Goal: Task Accomplishment & Management: Manage account settings

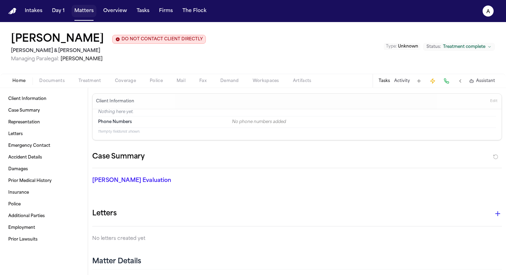
click at [85, 14] on button "Matters" at bounding box center [84, 11] width 25 height 12
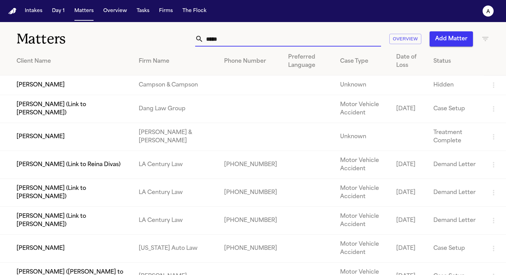
drag, startPoint x: 232, startPoint y: 35, endPoint x: 162, endPoint y: 34, distance: 70.6
click at [162, 34] on div "***** Overview Add Matter" at bounding box center [319, 38] width 342 height 15
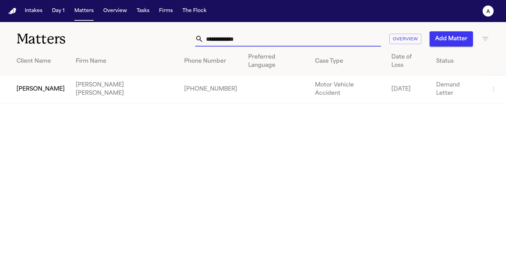
type input "**********"
click at [44, 77] on td "[PERSON_NAME]" at bounding box center [35, 89] width 70 height 28
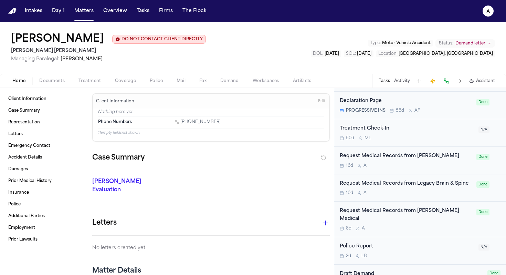
scroll to position [582, 0]
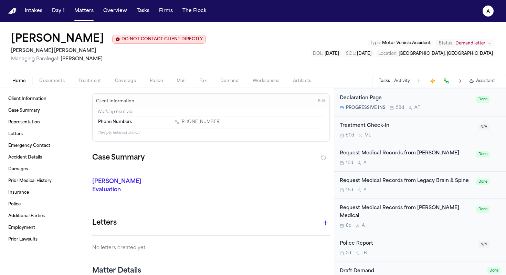
click at [407, 223] on div "8d A" at bounding box center [406, 226] width 132 height 6
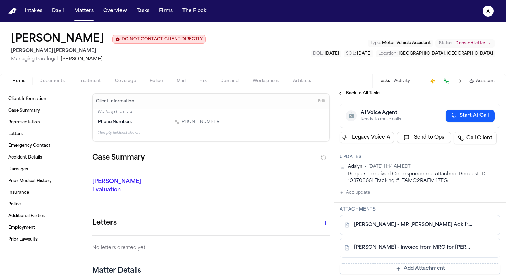
scroll to position [82, 0]
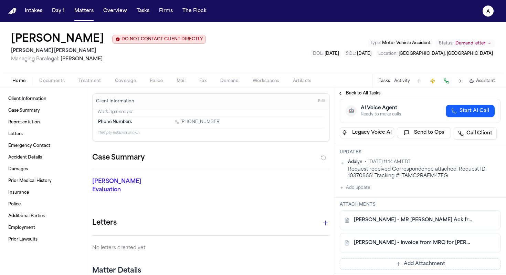
click at [433, 248] on div "[PERSON_NAME] - Invoice from MRO for [PERSON_NAME] Medical Records - [DATE]" at bounding box center [420, 243] width 161 height 20
click at [438, 245] on link "[PERSON_NAME] - Invoice from MRO for [PERSON_NAME] Medical Records - [DATE]" at bounding box center [413, 242] width 119 height 7
click at [437, 223] on link "[PERSON_NAME] - MR [PERSON_NAME] Ack from MRO Corp - [DATE]" at bounding box center [413, 219] width 119 height 7
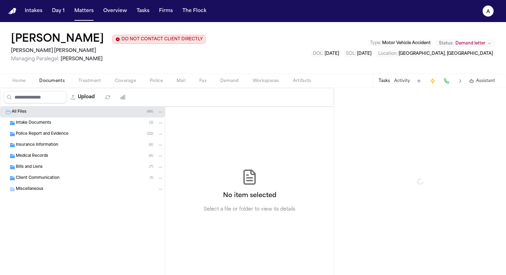
click at [57, 82] on span "Documents" at bounding box center [51, 81] width 25 height 6
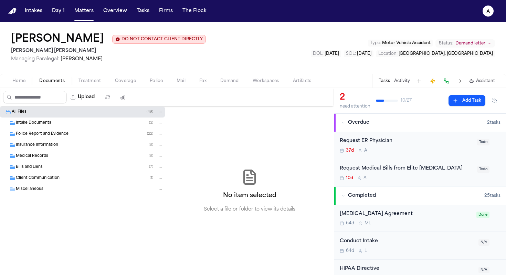
click at [61, 156] on div "Medical Records ( 8 )" at bounding box center [90, 156] width 148 height 6
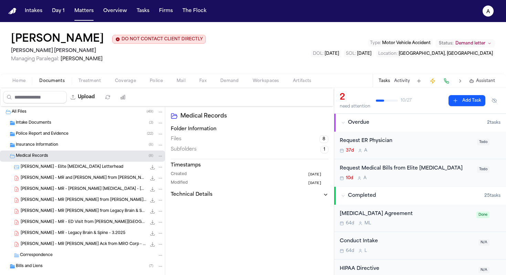
click at [87, 181] on span "[PERSON_NAME] - MR and [PERSON_NAME] from [PERSON_NAME][GEOGRAPHIC_DATA] - [DAT…" at bounding box center [84, 178] width 126 height 6
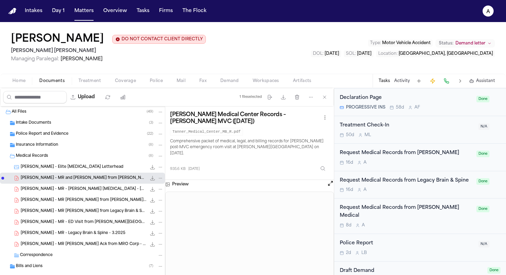
scroll to position [581, 0]
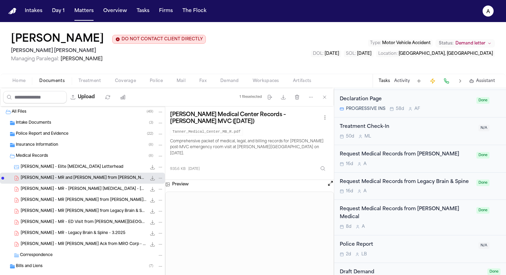
click at [421, 224] on div "8d A" at bounding box center [406, 227] width 132 height 6
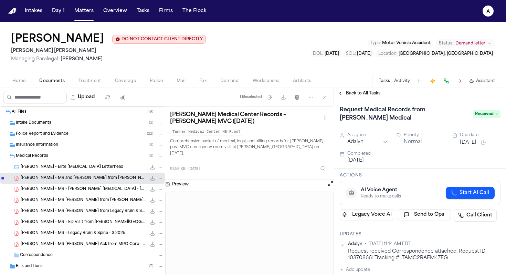
click at [489, 117] on span "Received" at bounding box center [487, 114] width 28 height 8
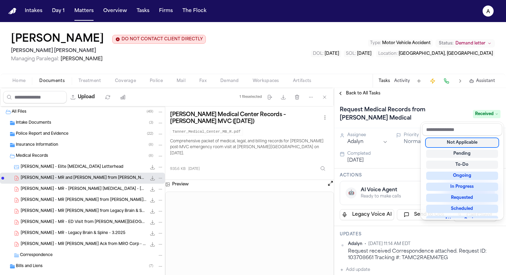
click at [462, 103] on div "Request Medical Records from [PERSON_NAME] Medical Received" at bounding box center [420, 113] width 172 height 29
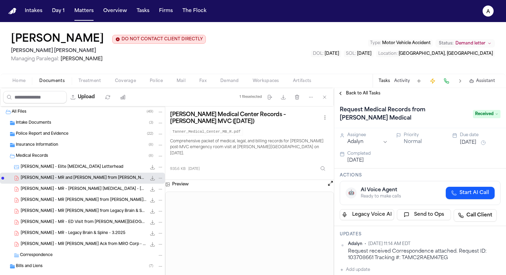
click at [482, 122] on div "Request Medical Records from [PERSON_NAME] Medical Received" at bounding box center [420, 113] width 161 height 19
click at [495, 114] on icon at bounding box center [496, 113] width 3 height 3
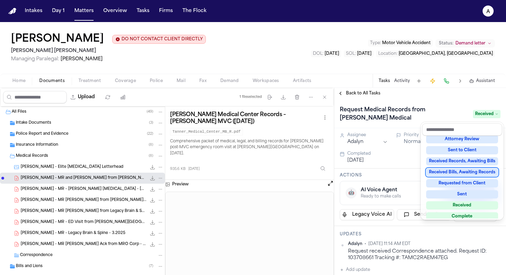
scroll to position [83, 0]
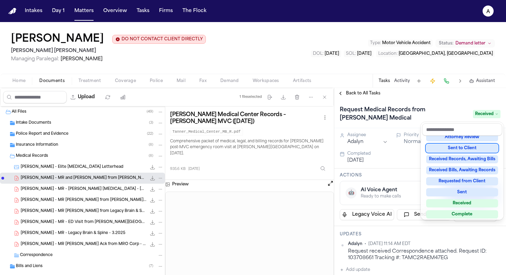
click at [453, 106] on div "Request Medical Records from [PERSON_NAME] Medical Received" at bounding box center [420, 113] width 161 height 19
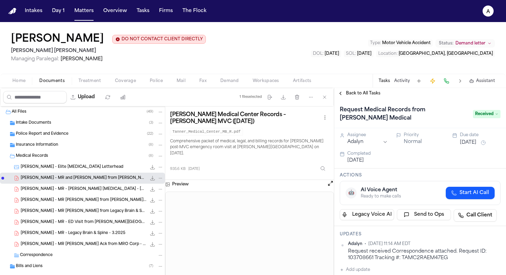
scroll to position [35, 0]
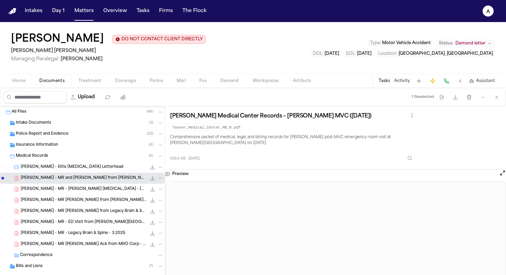
click at [384, 83] on button "Tasks" at bounding box center [384, 81] width 11 height 6
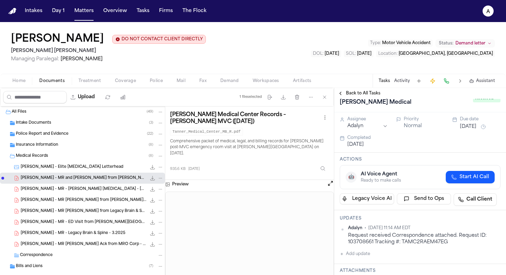
scroll to position [0, 0]
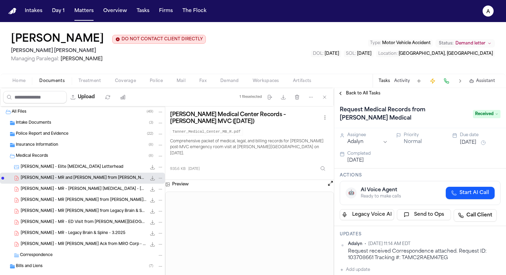
click at [480, 113] on span "Received" at bounding box center [487, 114] width 28 height 8
type input "*******"
click at [495, 115] on icon at bounding box center [496, 113] width 3 height 3
click at [491, 113] on span "Received" at bounding box center [487, 114] width 28 height 8
type input "*"
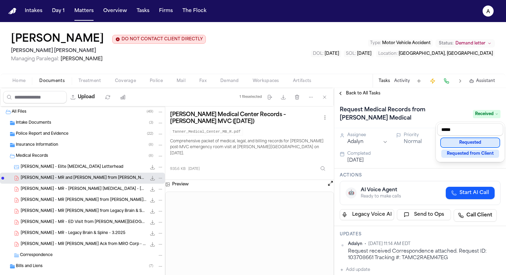
type input "*****"
click at [481, 145] on div "Requested" at bounding box center [470, 142] width 58 height 8
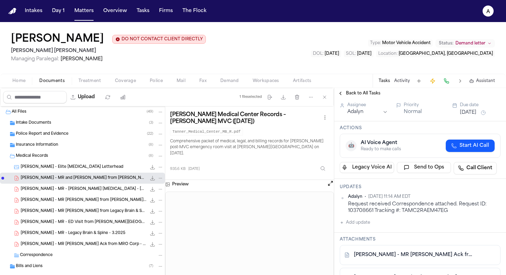
scroll to position [38, 0]
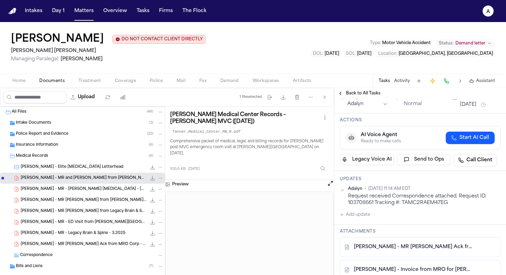
click at [360, 214] on button "Add update" at bounding box center [355, 214] width 30 height 8
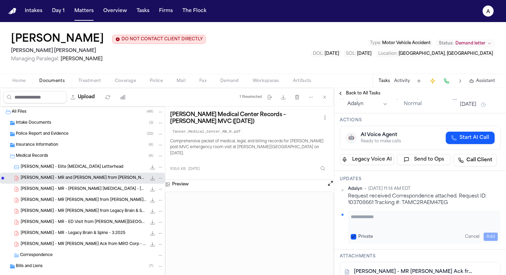
click at [374, 219] on textarea "Add your update" at bounding box center [424, 220] width 147 height 14
click at [407, 217] on textarea "**********" at bounding box center [422, 220] width 142 height 14
click at [480, 219] on textarea "**********" at bounding box center [422, 220] width 142 height 14
type textarea "**********"
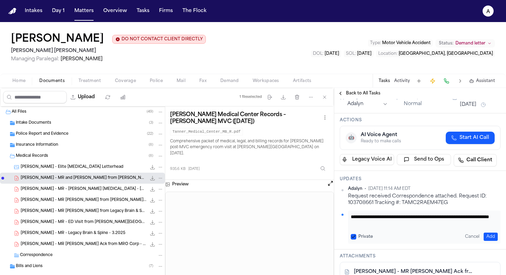
click at [354, 238] on button "Private" at bounding box center [354, 237] width 6 height 6
click at [489, 229] on div "**********" at bounding box center [424, 226] width 152 height 33
click at [489, 238] on button "Add" at bounding box center [490, 236] width 14 height 8
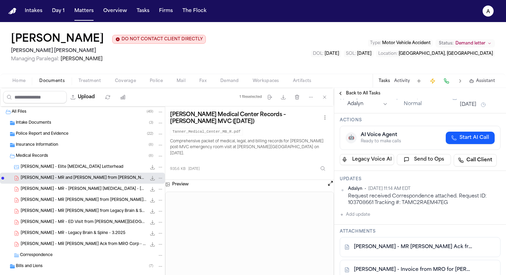
click at [478, 109] on div "[DATE]" at bounding box center [480, 104] width 41 height 8
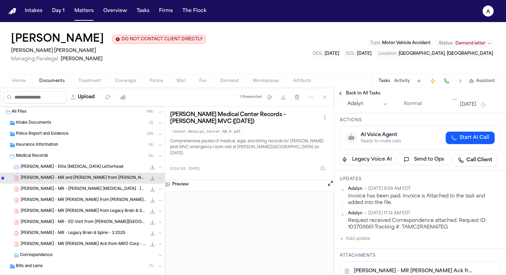
click at [476, 105] on button "[DATE]" at bounding box center [468, 104] width 17 height 7
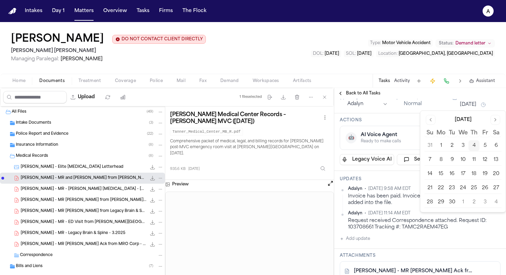
click at [471, 159] on button "11" at bounding box center [473, 159] width 11 height 11
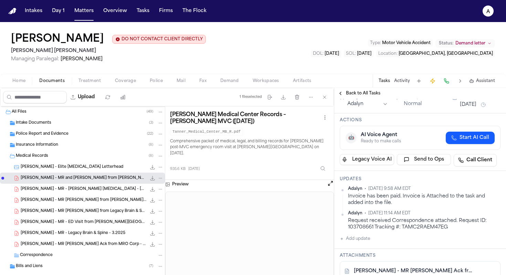
click at [407, 171] on div "Actions 🤖 AI Voice Agent Ready to make calls Start AI Call Legacy Voice AI Send…" at bounding box center [420, 141] width 172 height 57
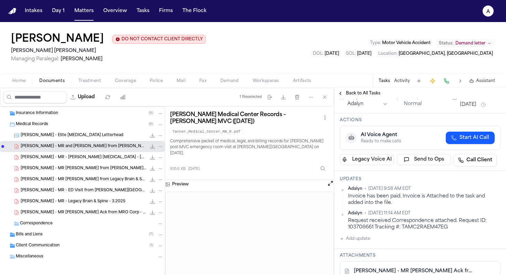
scroll to position [35, 0]
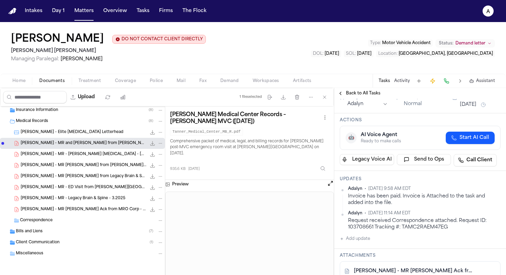
click at [89, 234] on div "Bills and Liens ( 7 )" at bounding box center [82, 231] width 165 height 11
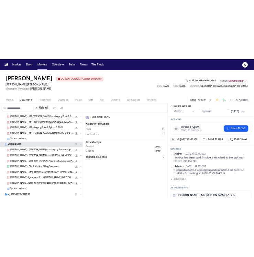
scroll to position [98, 0]
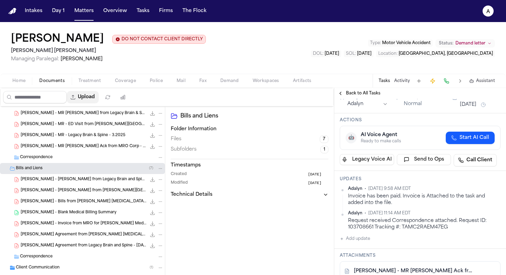
click at [92, 102] on button "Upload" at bounding box center [83, 97] width 32 height 12
select select "**********"
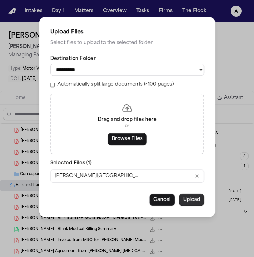
click at [196, 203] on button "Upload" at bounding box center [191, 199] width 25 height 12
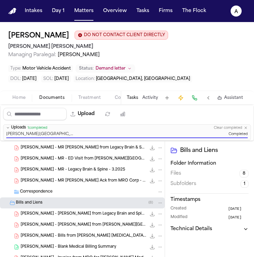
click at [136, 97] on button "Tasks" at bounding box center [132, 98] width 11 height 6
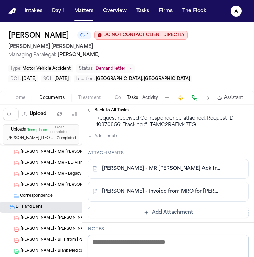
scroll to position [161, 0]
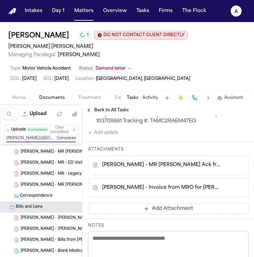
click at [174, 210] on button "Add Attachment" at bounding box center [168, 208] width 161 height 11
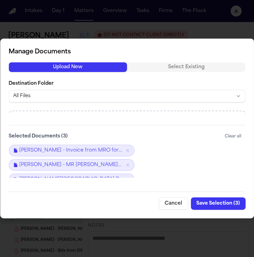
click at [217, 202] on button "Save Selection ( 3 )" at bounding box center [218, 203] width 55 height 12
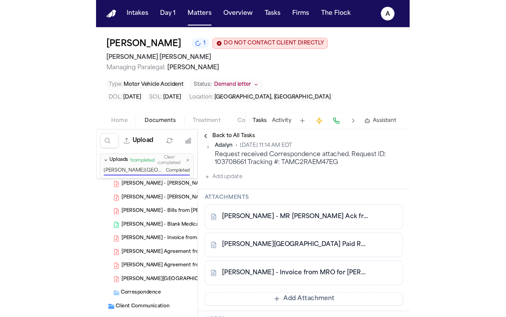
scroll to position [179, 0]
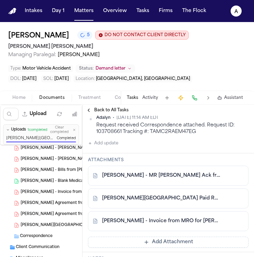
click at [78, 228] on div "[PERSON_NAME][GEOGRAPHIC_DATA] Paid Receipt - [PERSON_NAME] .pdf 181.8 KB • PDF" at bounding box center [92, 225] width 143 height 7
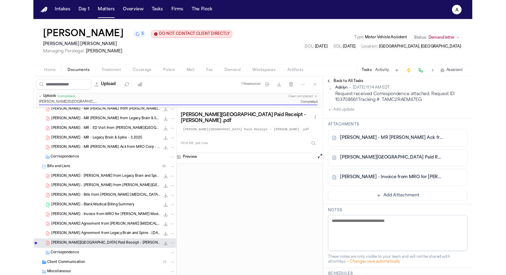
scroll to position [146, 0]
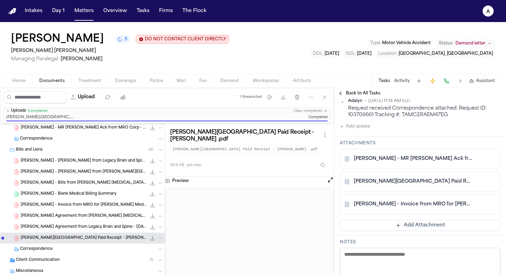
click at [115, 204] on span "[PERSON_NAME] - Invoice from MRO for [PERSON_NAME] Medical Records - [DATE]" at bounding box center [84, 205] width 126 height 6
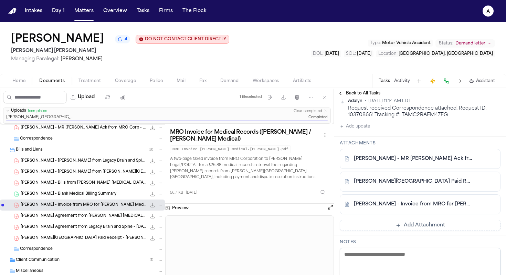
click at [223, 60] on div "[PERSON_NAME] 4 DO NOT CONTACT CLIENT DIRECTLY DO NOT CONTACT [PERSON_NAME] [PE…" at bounding box center [253, 48] width 506 height 52
